Goal: Browse casually: Explore the website without a specific task or goal

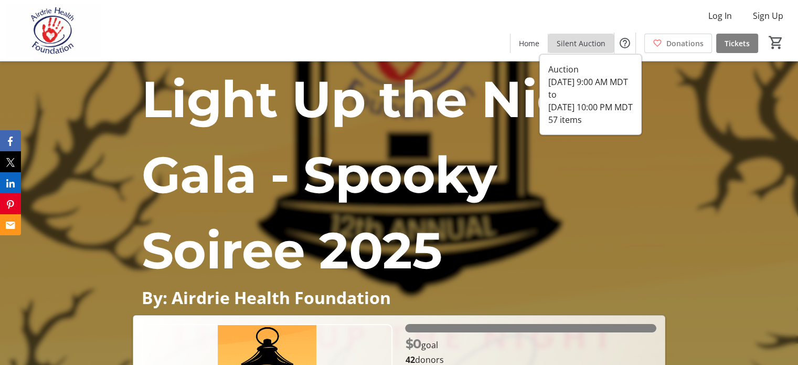
click at [579, 41] on span "Silent Auction" at bounding box center [581, 43] width 49 height 11
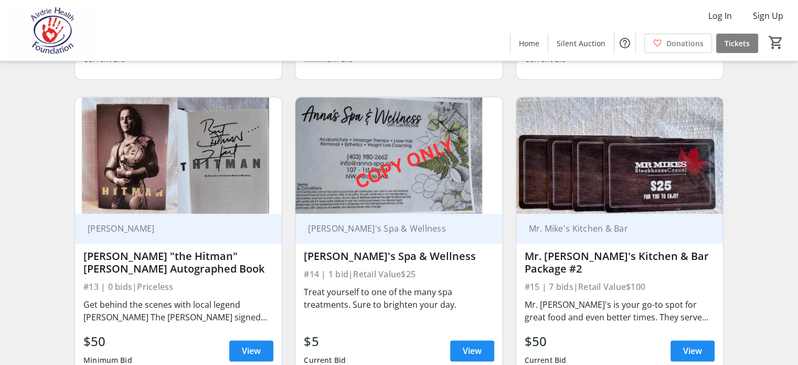
scroll to position [1365, 0]
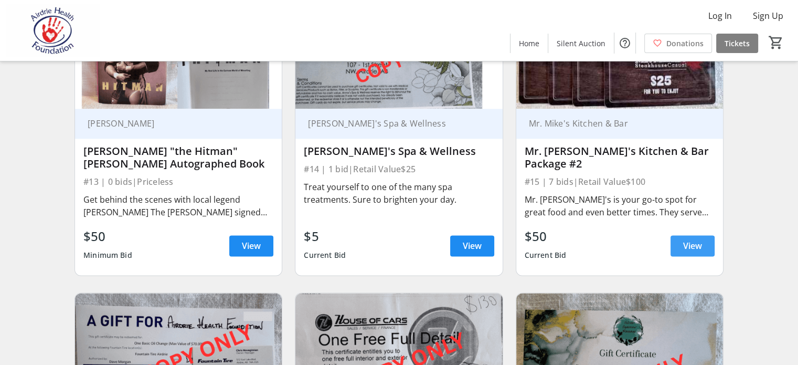
click at [682, 258] on span at bounding box center [693, 245] width 44 height 25
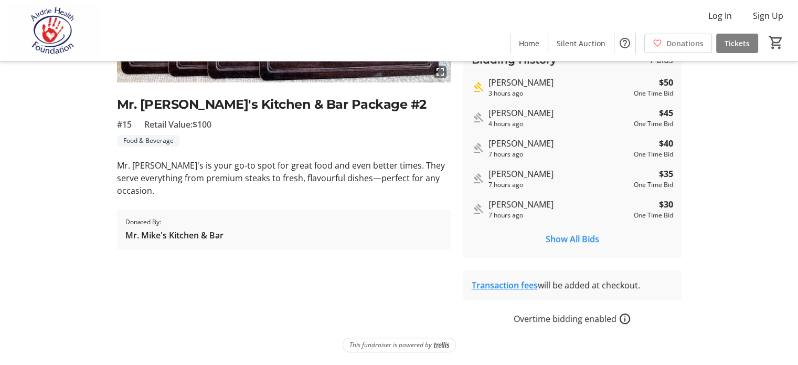
scroll to position [233, 0]
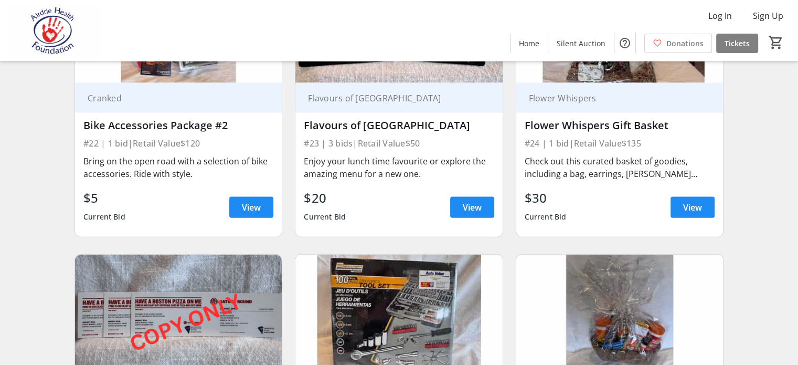
scroll to position [2310, 0]
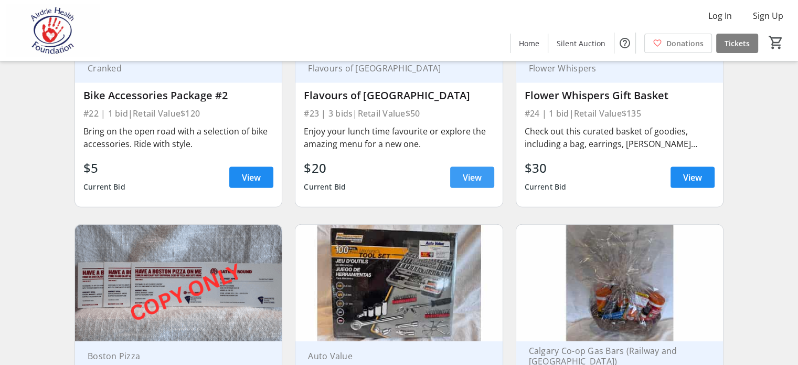
click at [464, 190] on span at bounding box center [472, 177] width 44 height 25
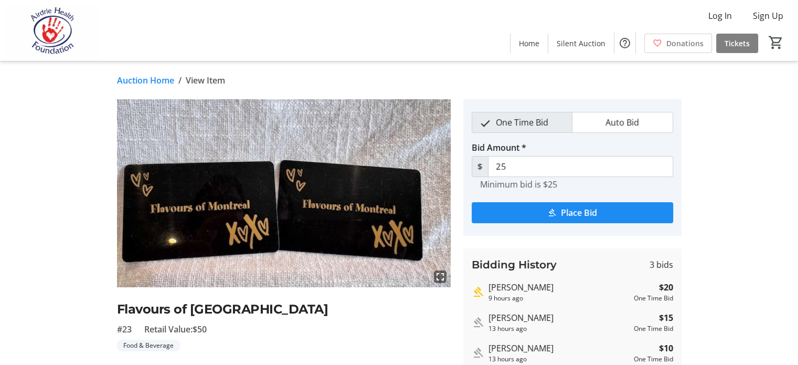
scroll to position [105, 0]
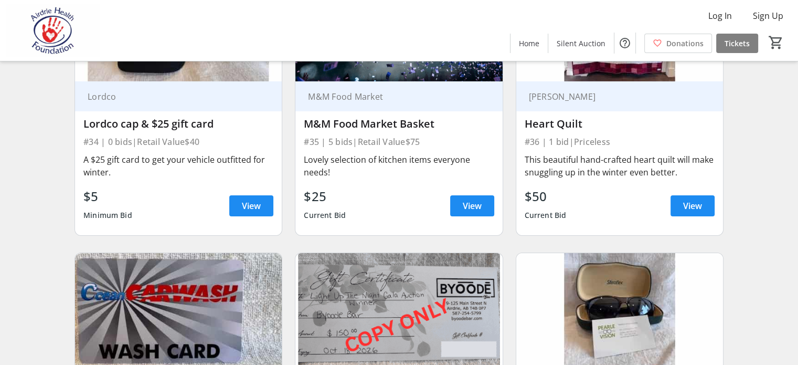
scroll to position [3465, 0]
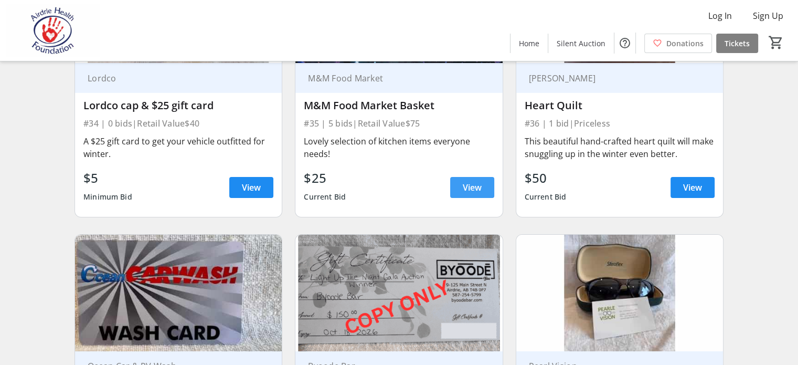
click at [465, 194] on span "View" at bounding box center [472, 187] width 19 height 13
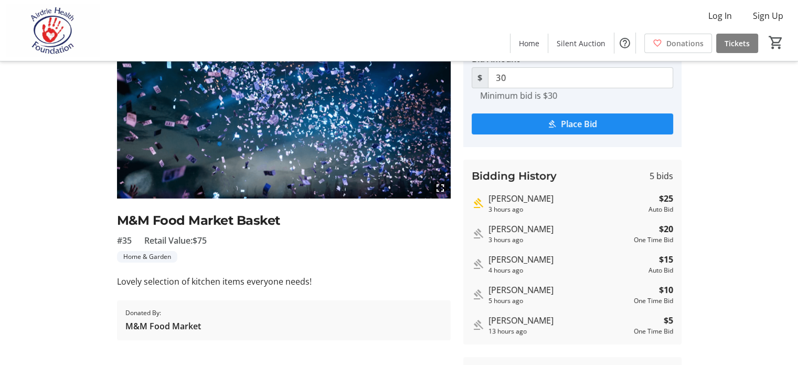
scroll to position [105, 0]
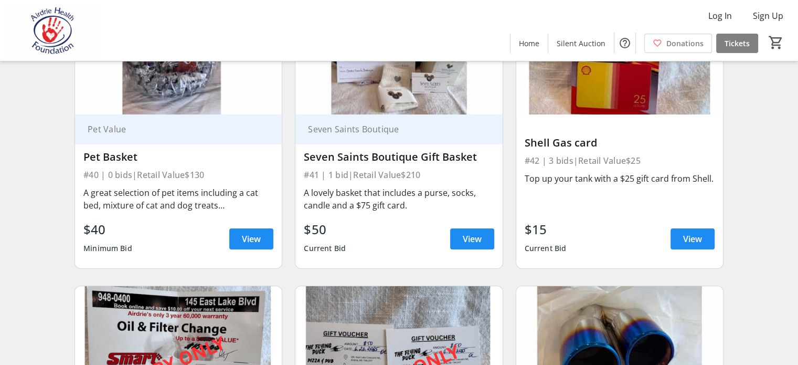
scroll to position [4094, 0]
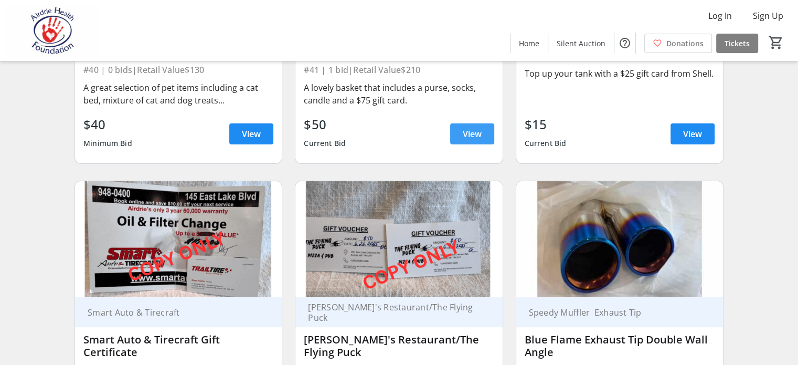
click at [454, 146] on span at bounding box center [472, 133] width 44 height 25
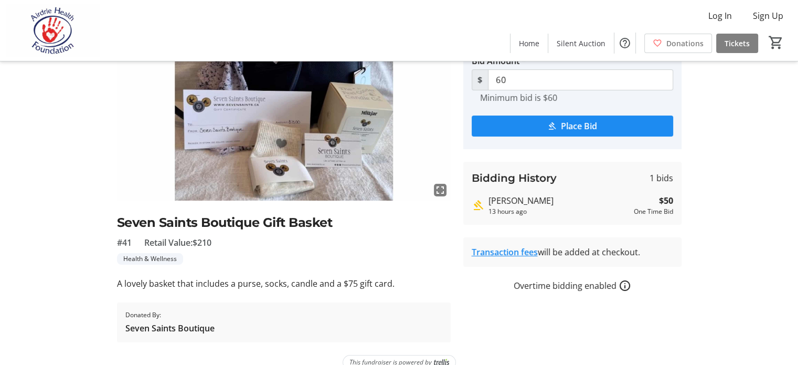
scroll to position [105, 0]
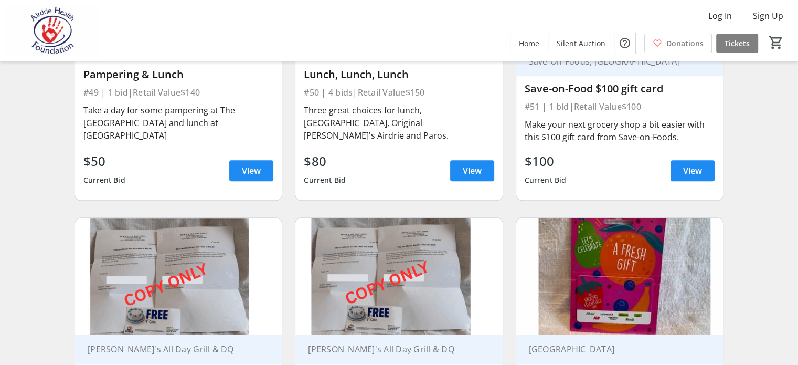
scroll to position [5039, 0]
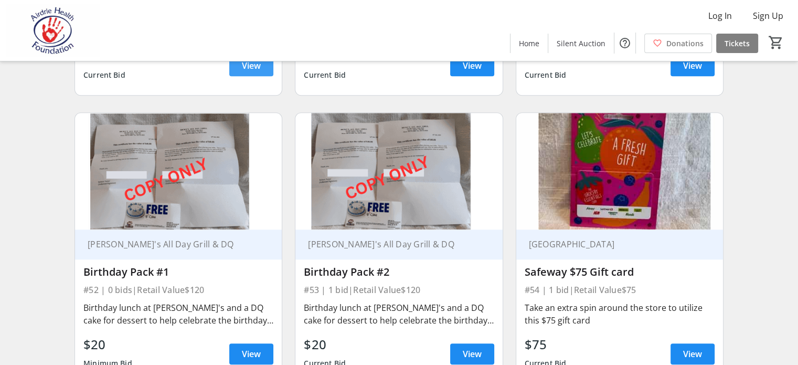
click at [256, 72] on span "View" at bounding box center [251, 65] width 19 height 13
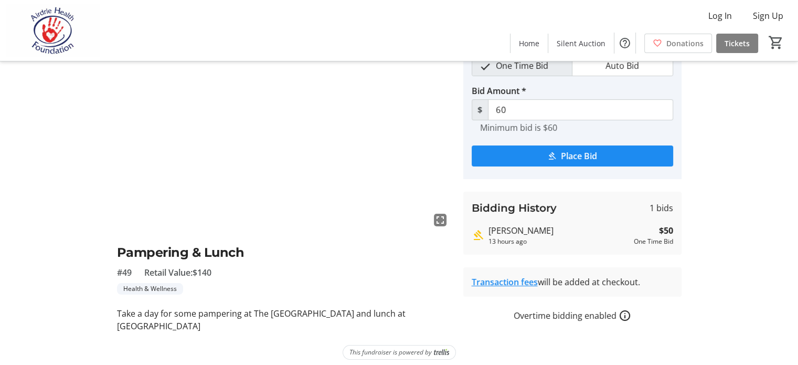
scroll to position [73, 0]
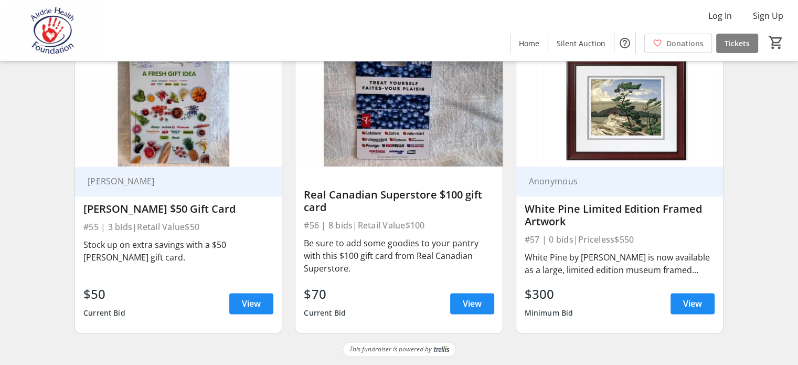
scroll to position [5595, 0]
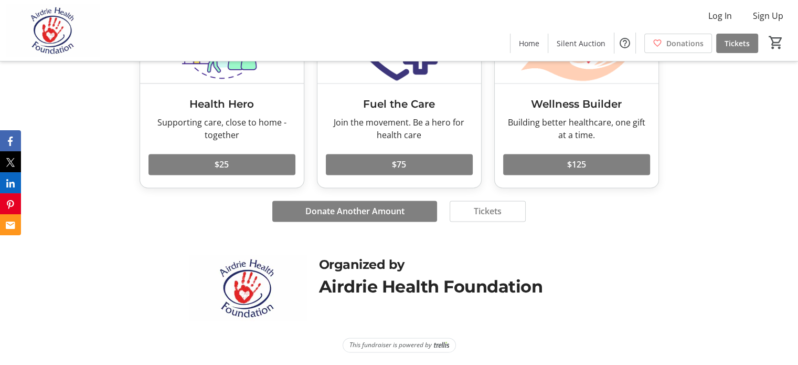
scroll to position [1540, 0]
